Goal: Task Accomplishment & Management: Manage account settings

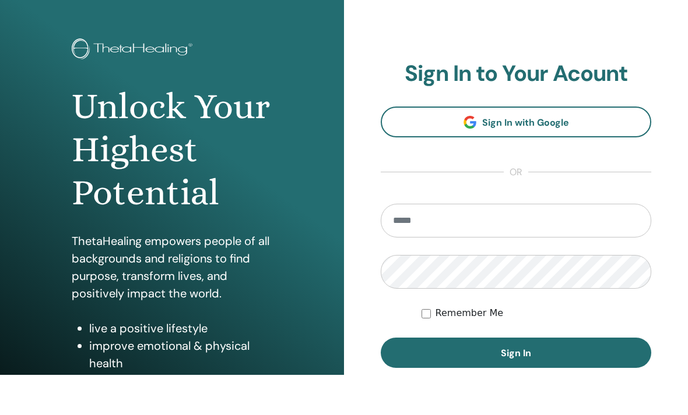
scroll to position [24, 0]
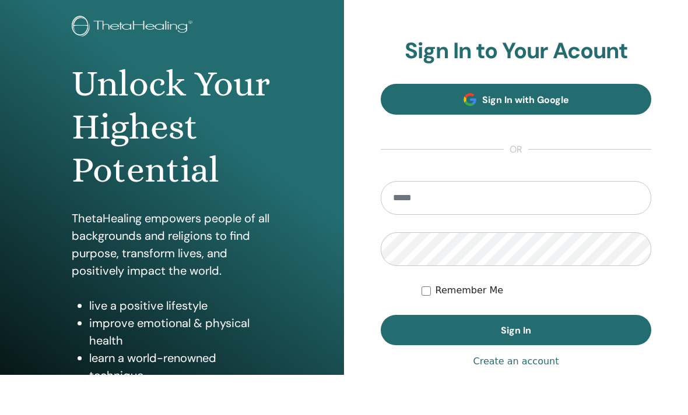
click at [583, 124] on link "Sign In with Google" at bounding box center [515, 139] width 270 height 31
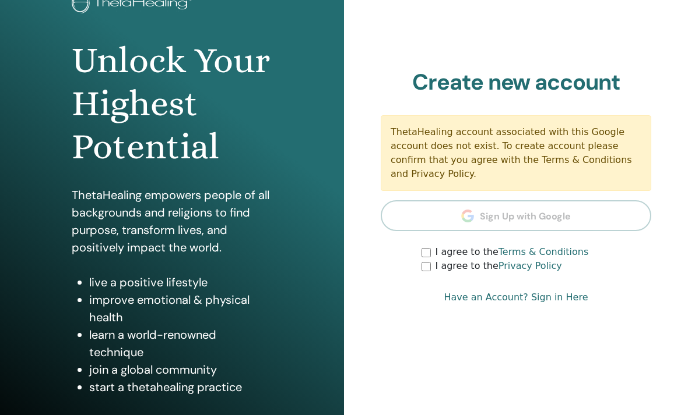
scroll to position [107, 0]
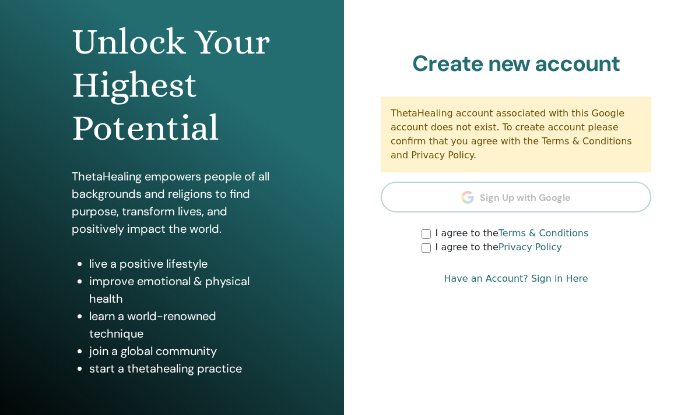
click at [436, 228] on label "I agree to the Terms & Conditions" at bounding box center [511, 234] width 153 height 14
click at [580, 125] on div "ThetaHealing account associated with this Google account does not exist. To cre…" at bounding box center [515, 135] width 270 height 76
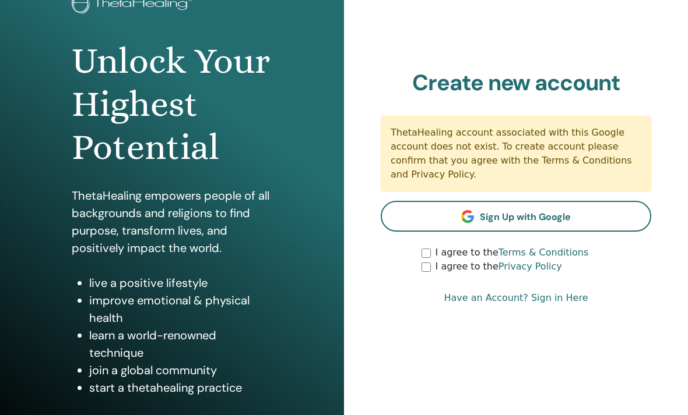
scroll to position [87, 0]
click at [584, 146] on div "ThetaHealing account associated with this Google account does not exist. To cre…" at bounding box center [515, 154] width 270 height 76
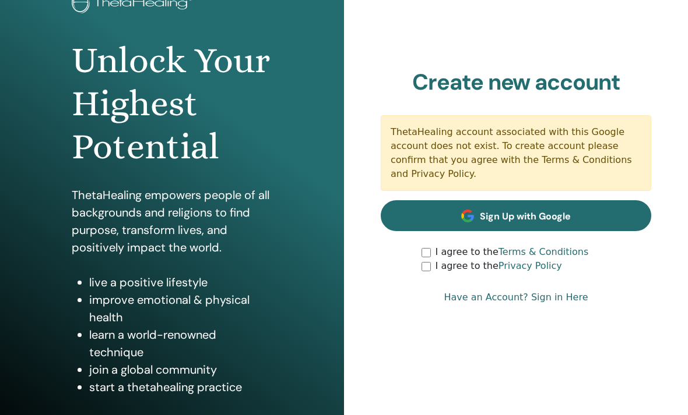
click at [555, 211] on span "Sign Up with Google" at bounding box center [525, 217] width 91 height 12
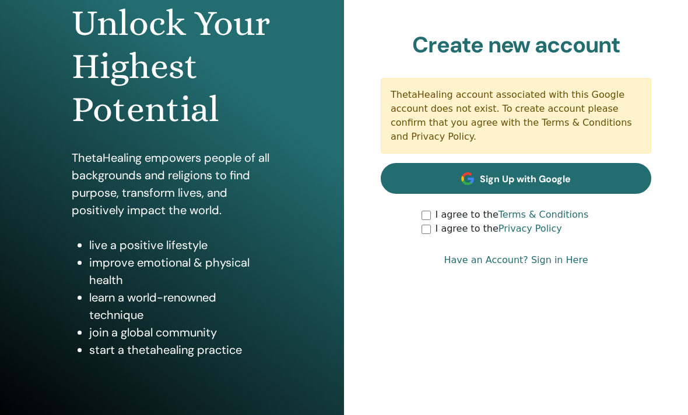
scroll to position [144, 0]
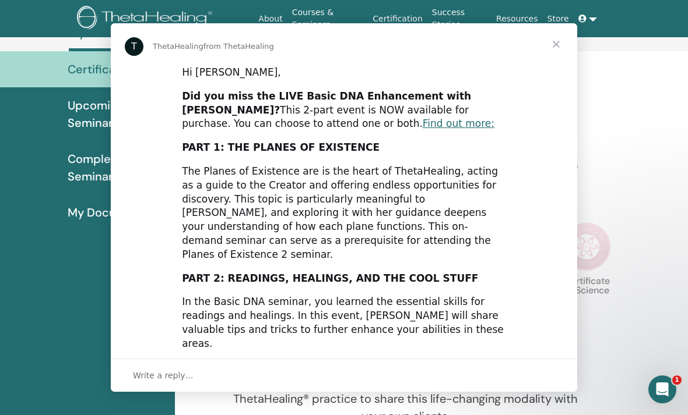
scroll to position [77, 0]
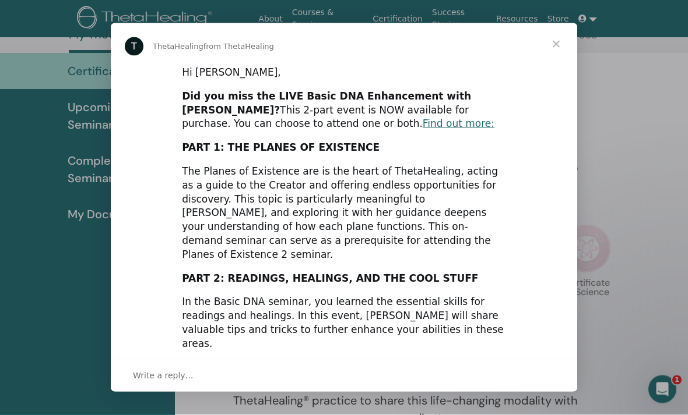
click at [555, 41] on span "Close" at bounding box center [556, 44] width 42 height 42
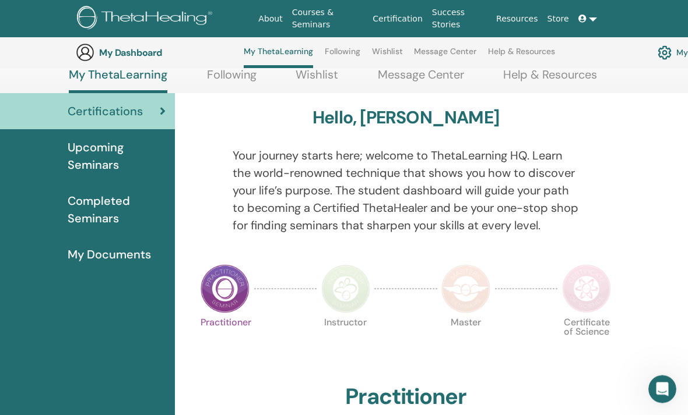
scroll to position [0, 0]
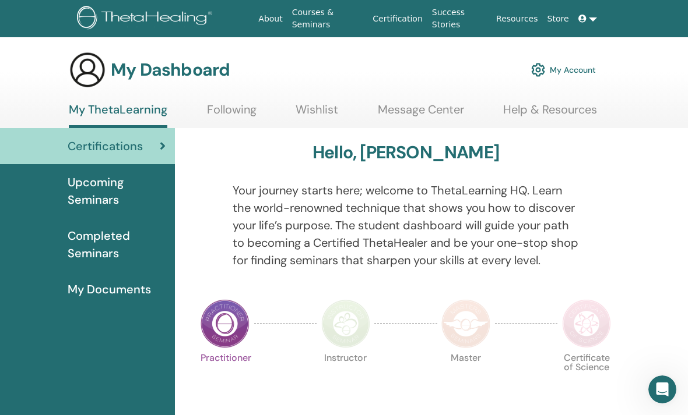
click at [594, 24] on link at bounding box center [587, 19] width 28 height 22
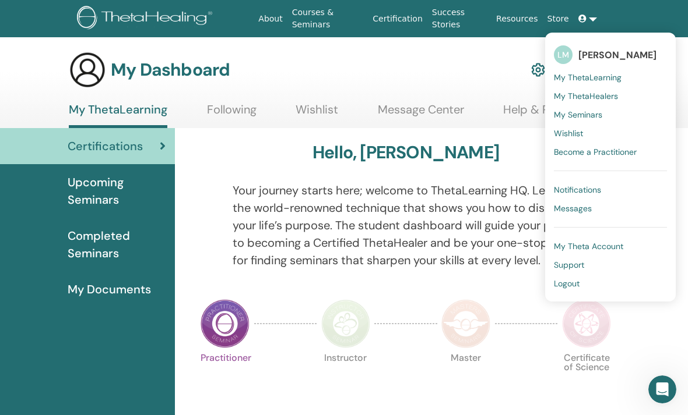
click at [631, 50] on span "[PERSON_NAME]" at bounding box center [617, 55] width 78 height 12
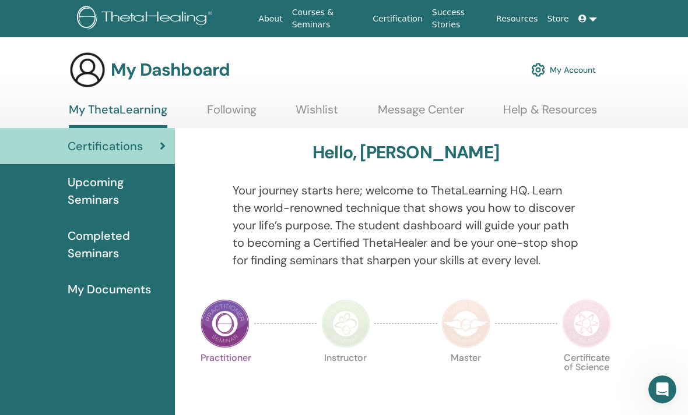
click at [564, 58] on link "My Account" at bounding box center [563, 70] width 65 height 26
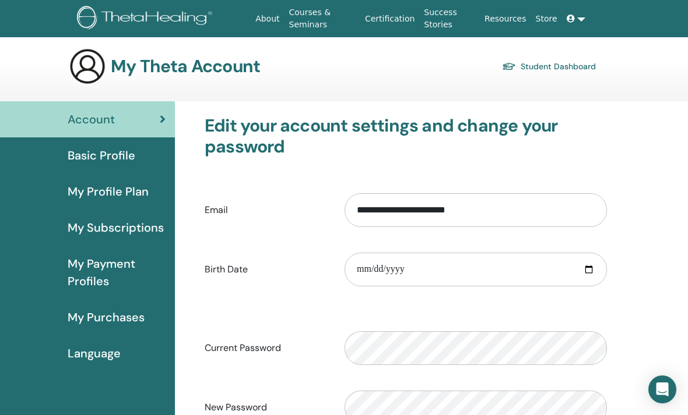
scroll to position [25, 0]
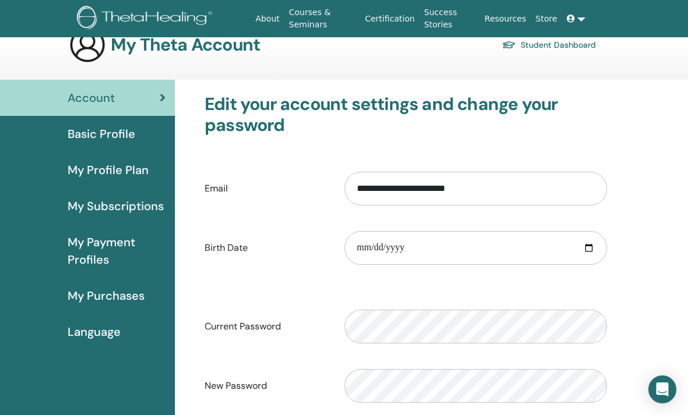
click at [90, 133] on span "Basic Profile" at bounding box center [102, 133] width 68 height 17
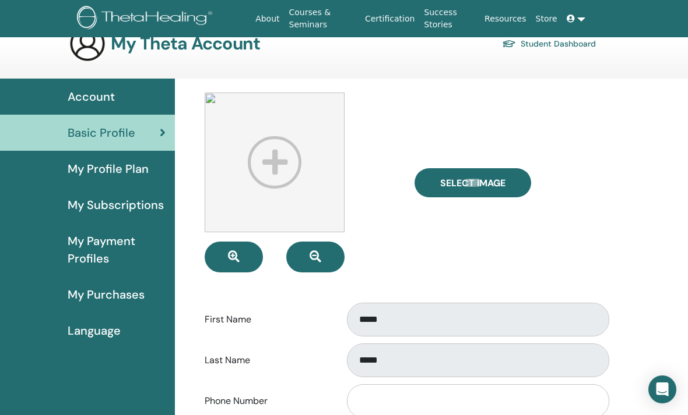
scroll to position [29, 0]
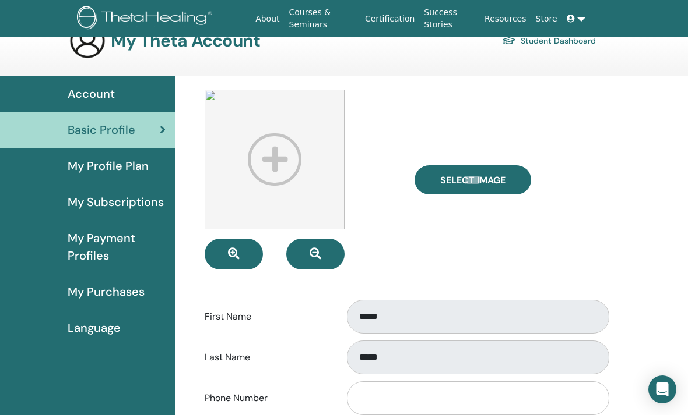
click at [97, 165] on span "My Profile Plan" at bounding box center [108, 165] width 81 height 17
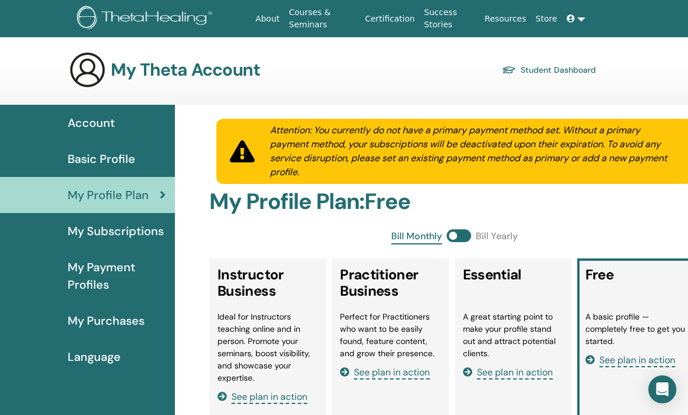
click at [98, 132] on link "Account" at bounding box center [87, 123] width 175 height 36
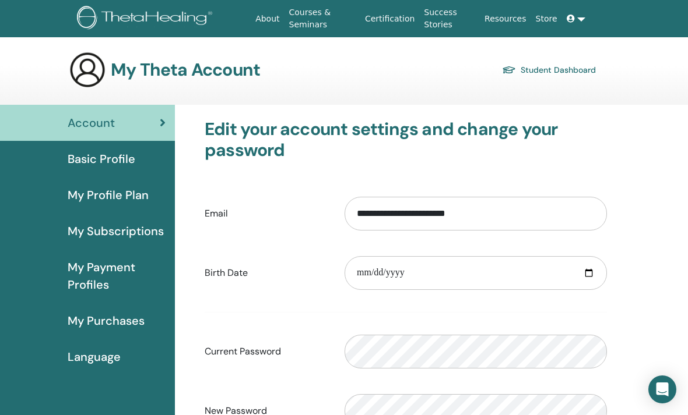
click at [579, 22] on link at bounding box center [576, 19] width 28 height 22
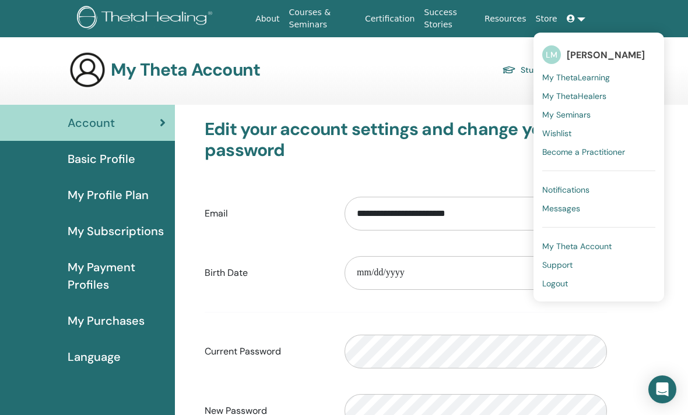
click at [555, 54] on span "LM" at bounding box center [551, 54] width 19 height 19
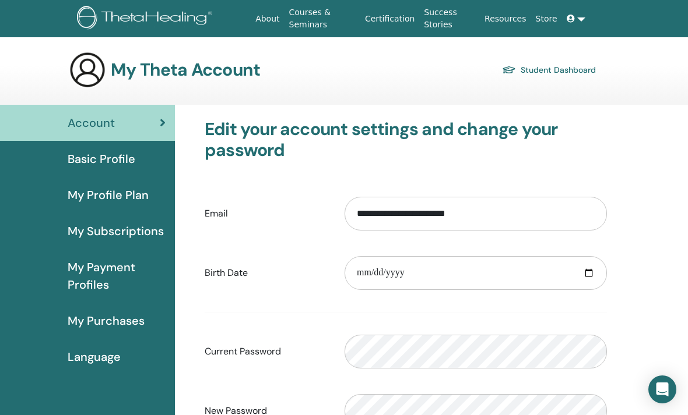
click at [586, 17] on link at bounding box center [576, 19] width 28 height 22
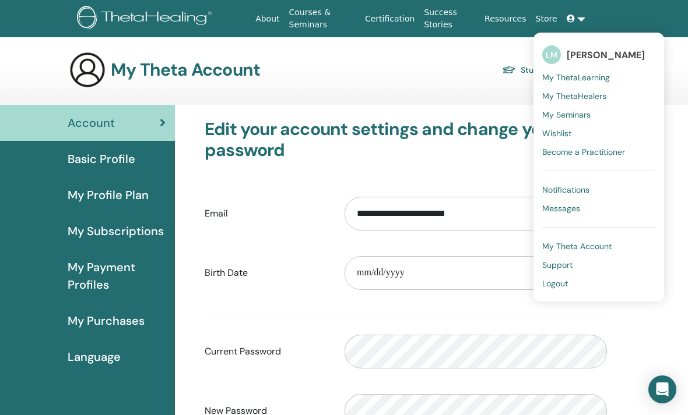
click at [586, 55] on span "[PERSON_NAME]" at bounding box center [605, 55] width 78 height 12
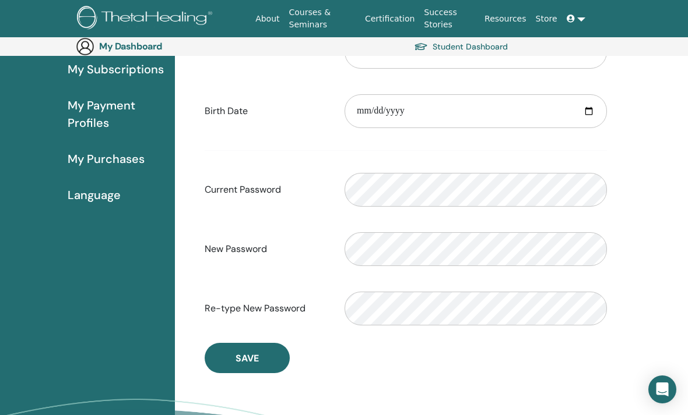
scroll to position [90, 0]
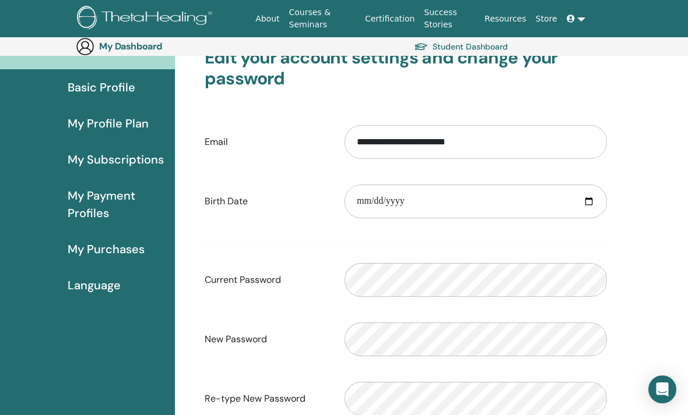
click at [89, 282] on span "Language" at bounding box center [94, 285] width 53 height 17
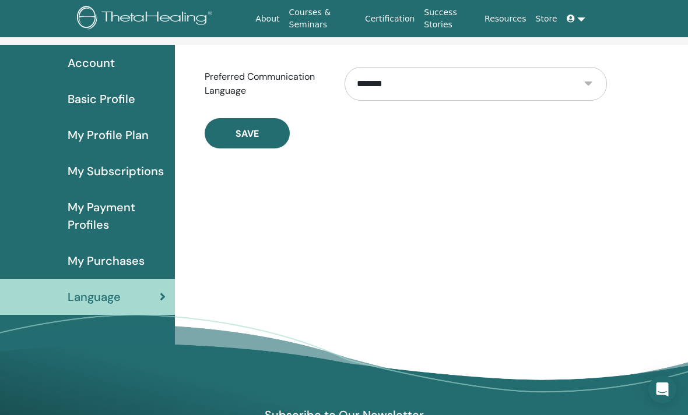
scroll to position [43, 0]
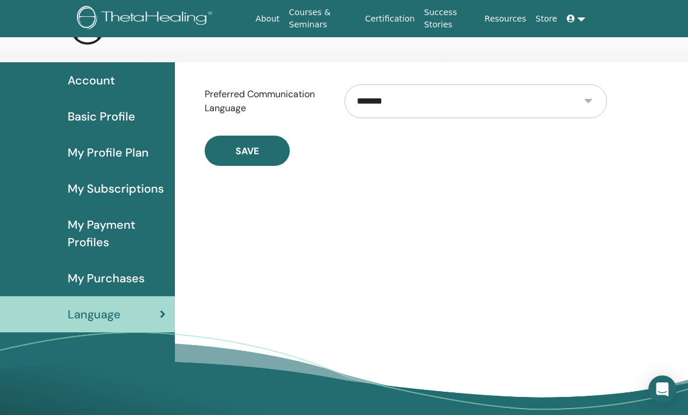
click at [597, 106] on select "**********" at bounding box center [475, 101] width 262 height 34
select select "***"
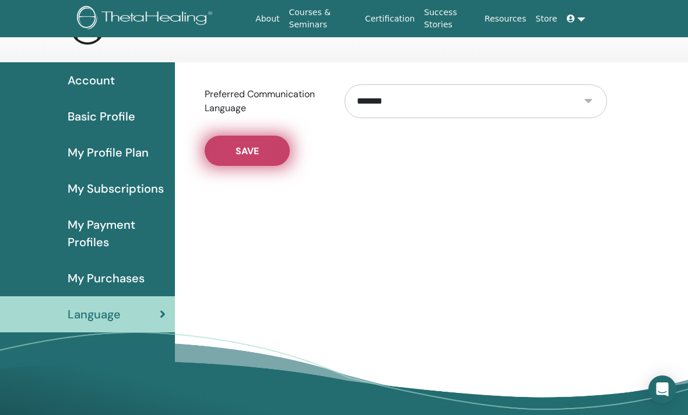
click at [259, 153] on span "Save" at bounding box center [246, 151] width 23 height 12
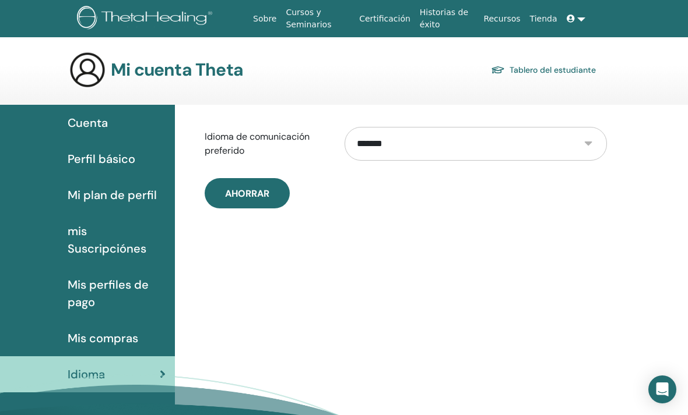
click at [94, 199] on span "Mi plan de perfil" at bounding box center [112, 194] width 89 height 17
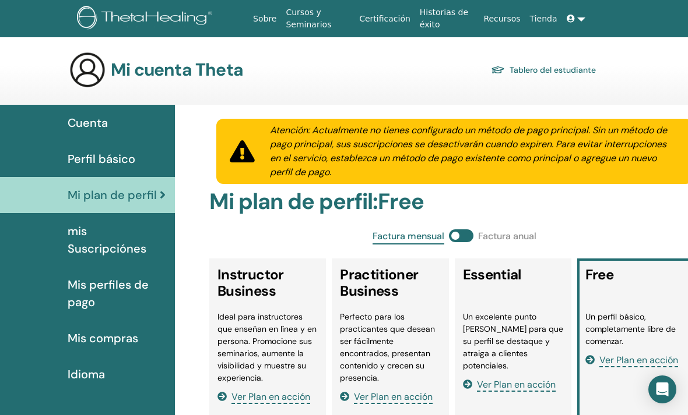
click at [82, 235] on span "mis Suscripciónes" at bounding box center [117, 240] width 98 height 35
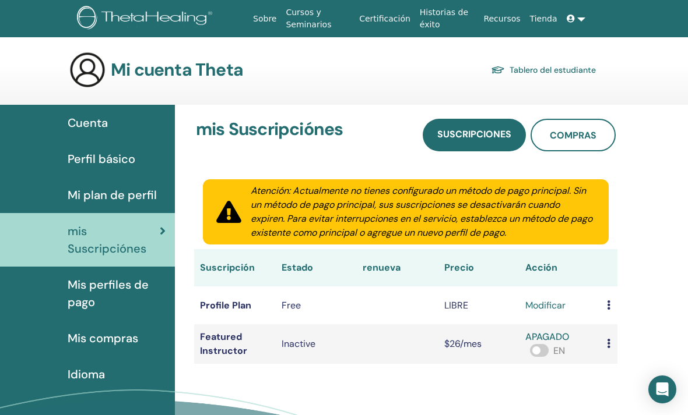
click at [84, 337] on span "Mis compras" at bounding box center [103, 338] width 71 height 17
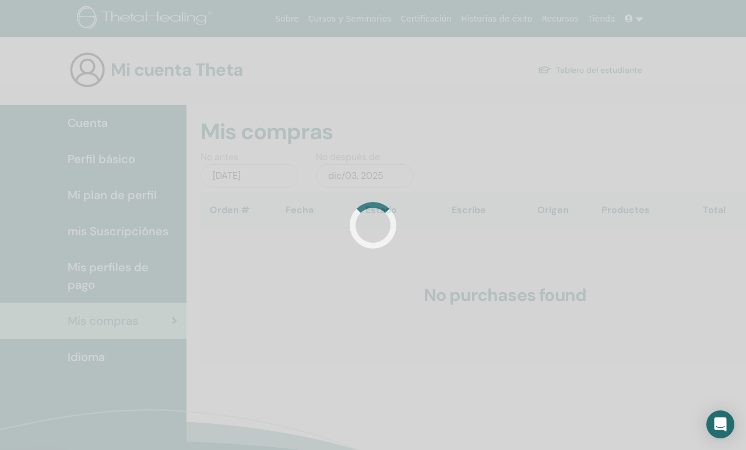
scroll to position [5, 0]
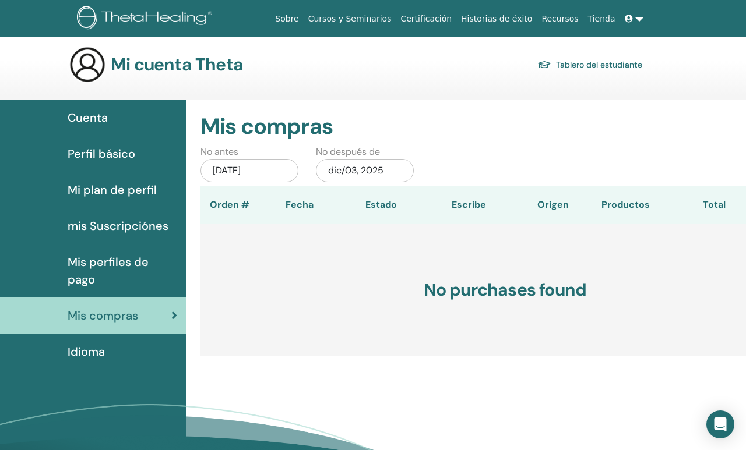
click at [87, 353] on span "Idioma" at bounding box center [86, 351] width 37 height 17
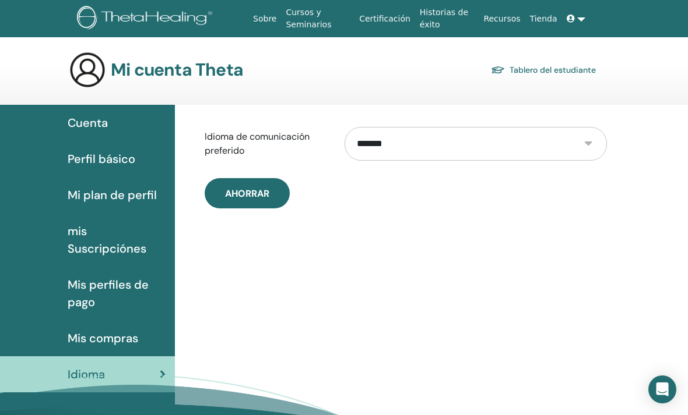
click at [76, 244] on span "mis Suscripciónes" at bounding box center [117, 240] width 98 height 35
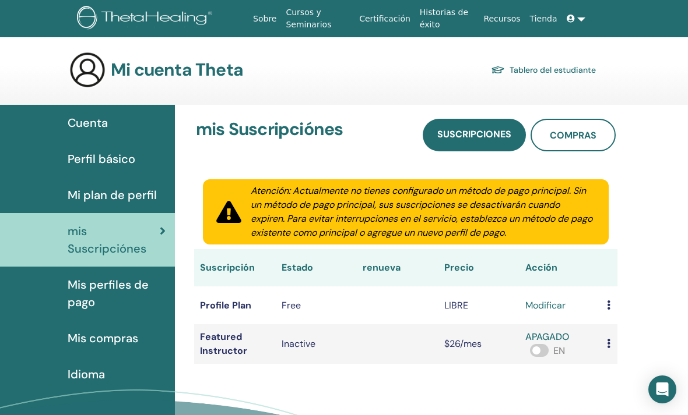
click at [85, 336] on span "Mis compras" at bounding box center [103, 338] width 71 height 17
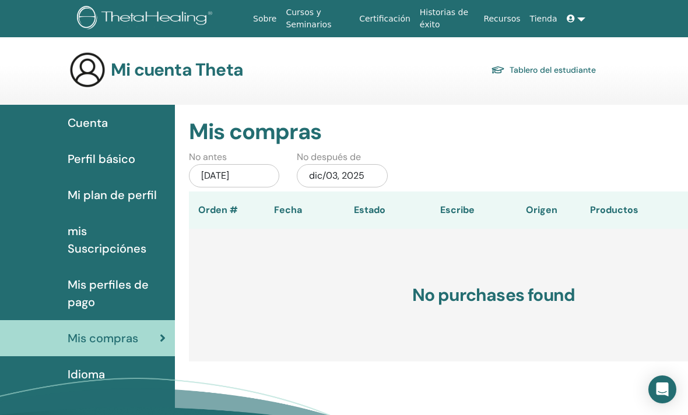
click at [79, 290] on span "Mis perfiles de pago" at bounding box center [117, 293] width 98 height 35
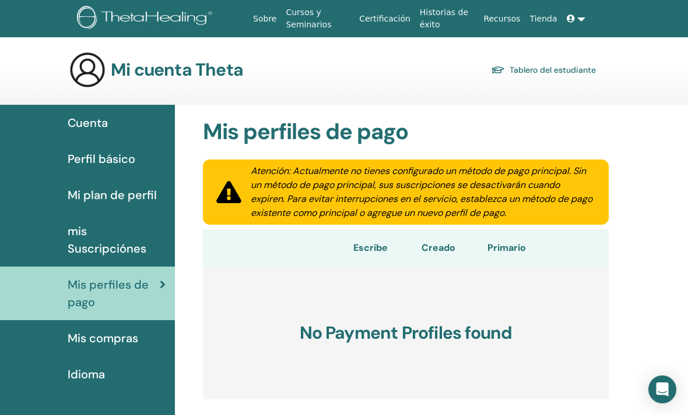
click at [126, 164] on span "Perfil básico" at bounding box center [102, 158] width 68 height 17
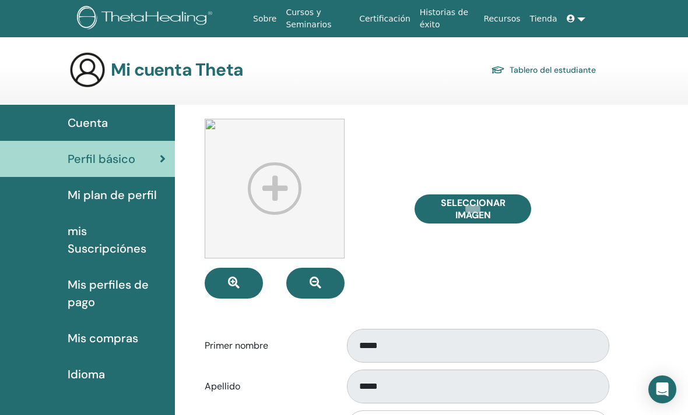
click at [589, 66] on link "Tablero del estudiante" at bounding box center [543, 70] width 105 height 16
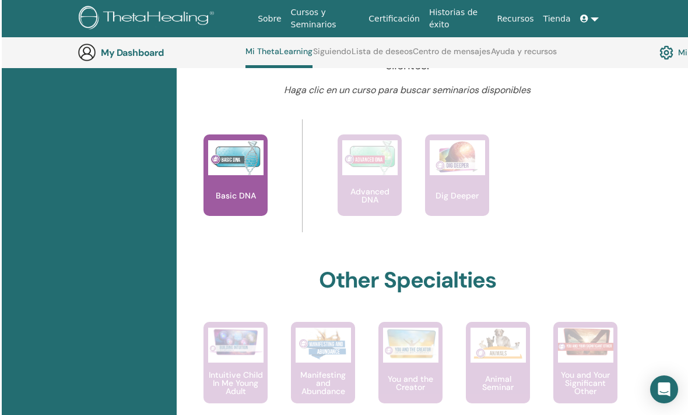
scroll to position [494, 0]
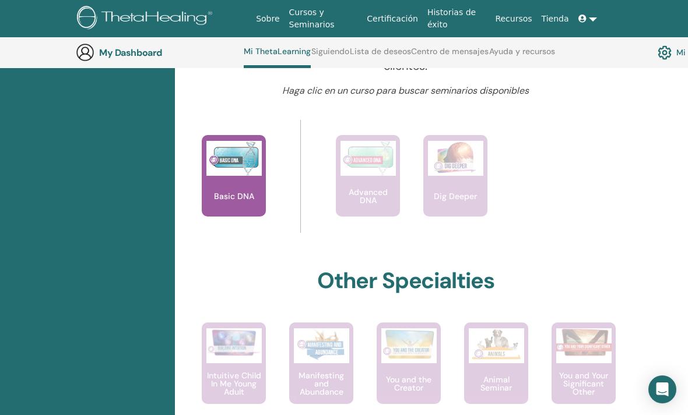
click at [644, 200] on div "[PERSON_NAME] Tu viaje comienza aquí; Bienvenido a la sede de ThetaLearning. Ap…" at bounding box center [437, 328] width 524 height 1324
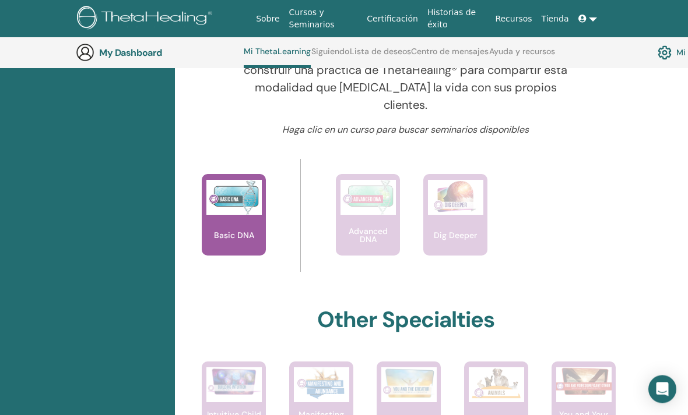
scroll to position [455, 0]
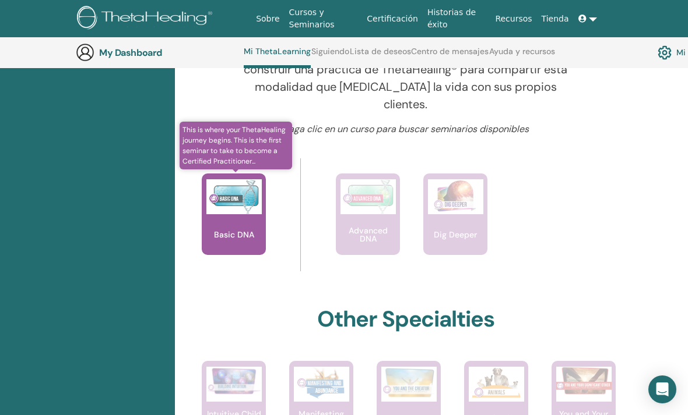
click at [232, 189] on img at bounding box center [233, 196] width 55 height 35
